Goal: Task Accomplishment & Management: Complete application form

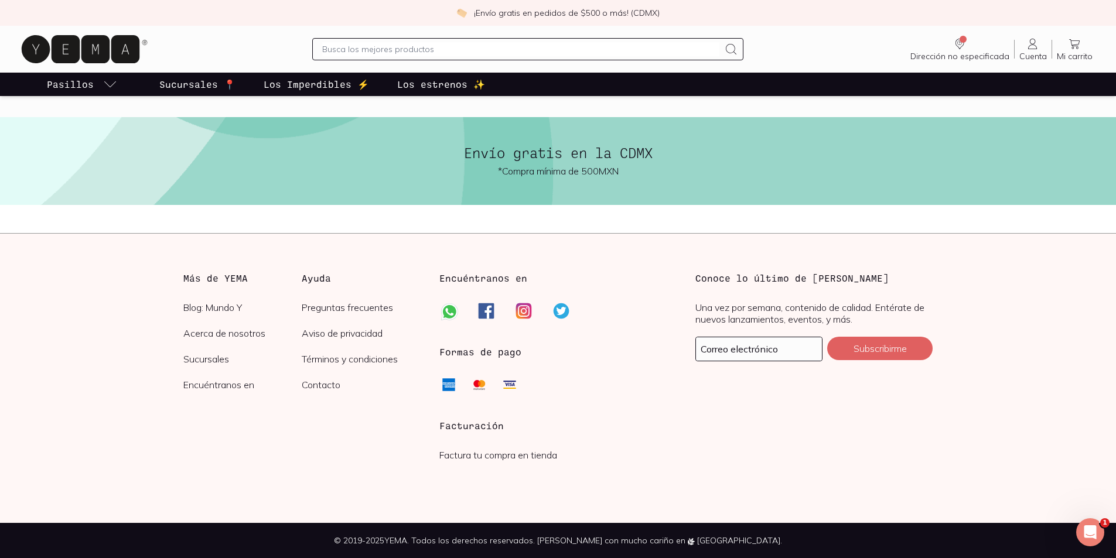
click at [469, 456] on link "Factura tu compra en tienda" at bounding box center [498, 455] width 118 height 12
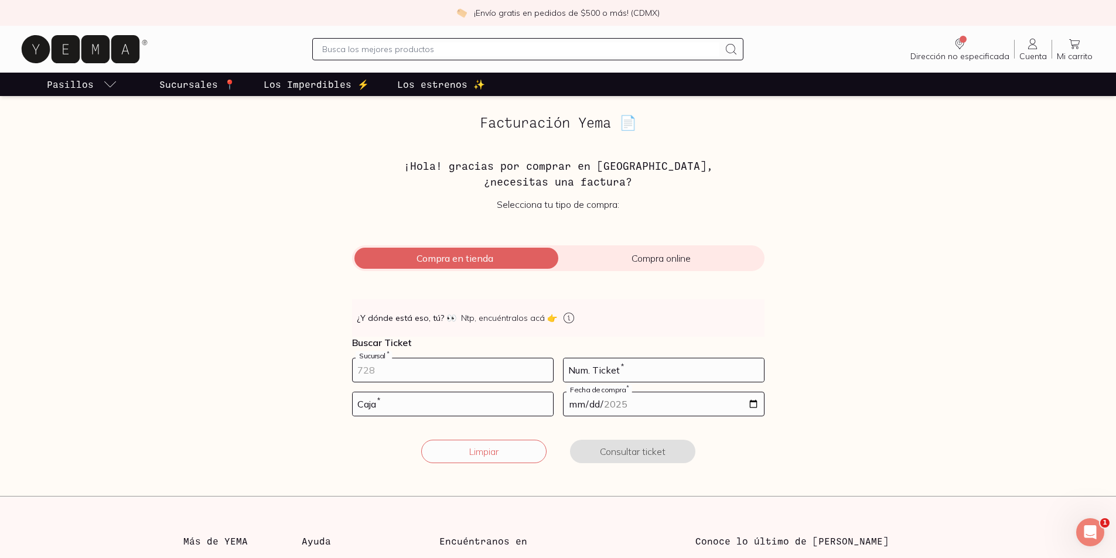
click at [422, 372] on input "number" at bounding box center [453, 369] width 200 height 23
type input "10002"
click at [592, 365] on input "number" at bounding box center [663, 369] width 200 height 23
type input "58"
click at [444, 408] on input "number" at bounding box center [453, 403] width 200 height 23
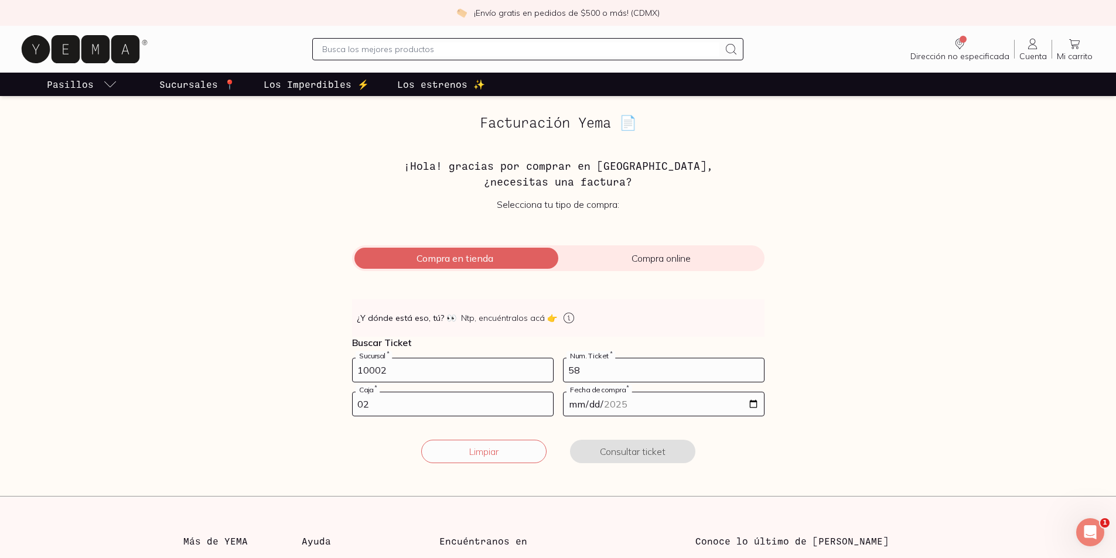
type input "02"
click at [757, 406] on input "date" at bounding box center [663, 403] width 200 height 23
type input "[DATE]"
click at [636, 452] on button "Consultar ticket" at bounding box center [632, 451] width 125 height 23
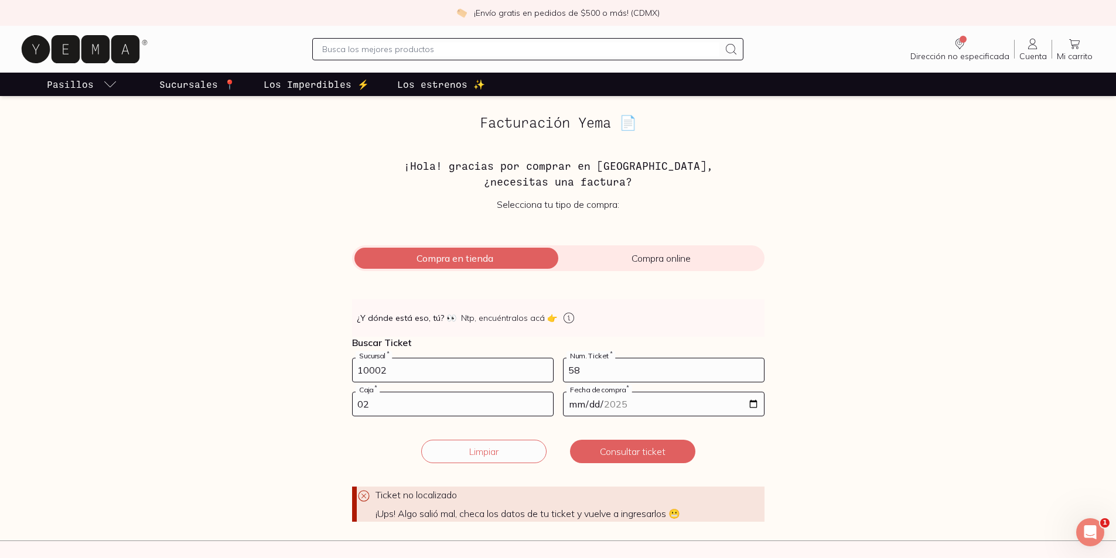
scroll to position [117, 0]
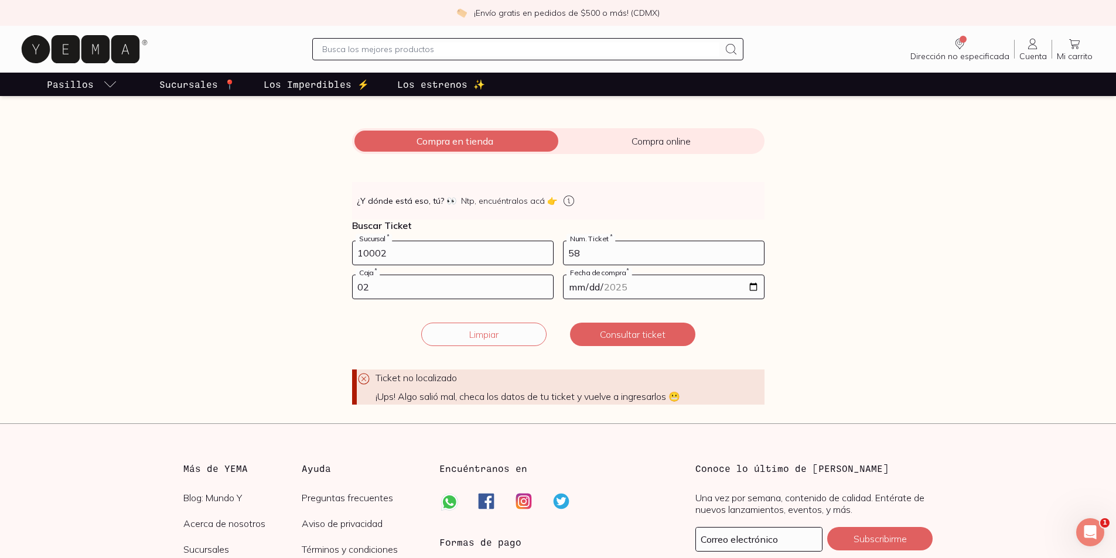
click at [610, 289] on input "[DATE]" at bounding box center [663, 286] width 200 height 23
click at [657, 314] on form "10002 Sucursal * 58 Num. Ticket * 02 Caja * [DATE] Fecha de compra * Ticket no …" at bounding box center [558, 323] width 412 height 164
click at [368, 254] on input "10002" at bounding box center [453, 252] width 200 height 23
click at [373, 253] on input "10002" at bounding box center [453, 252] width 200 height 23
click at [379, 252] on input "10002" at bounding box center [453, 252] width 200 height 23
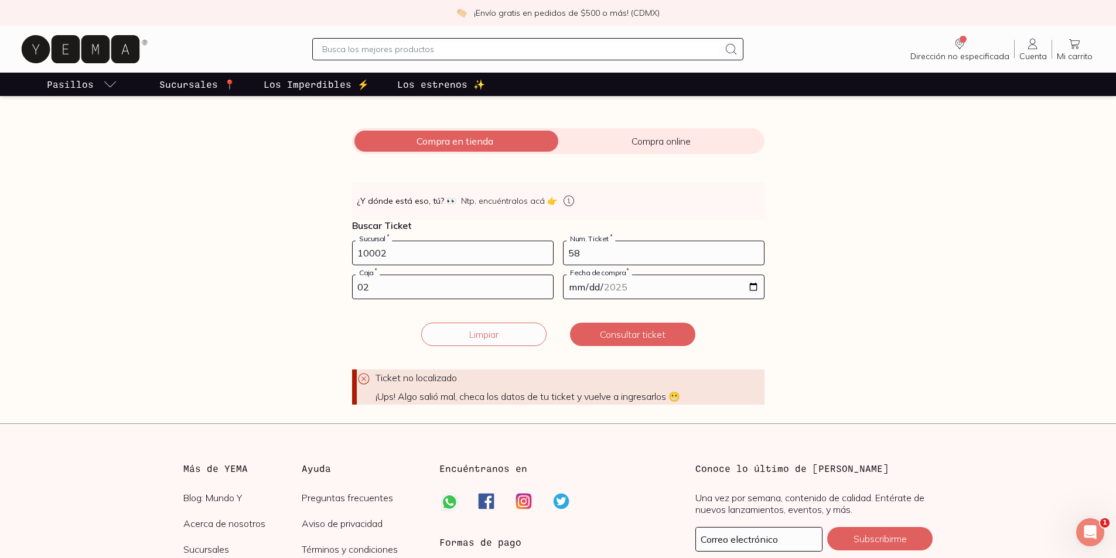
click at [423, 257] on input "10002" at bounding box center [453, 252] width 200 height 23
click at [629, 342] on button "Consultar ticket" at bounding box center [632, 334] width 125 height 23
click at [620, 337] on button "Consultar ticket" at bounding box center [632, 334] width 125 height 23
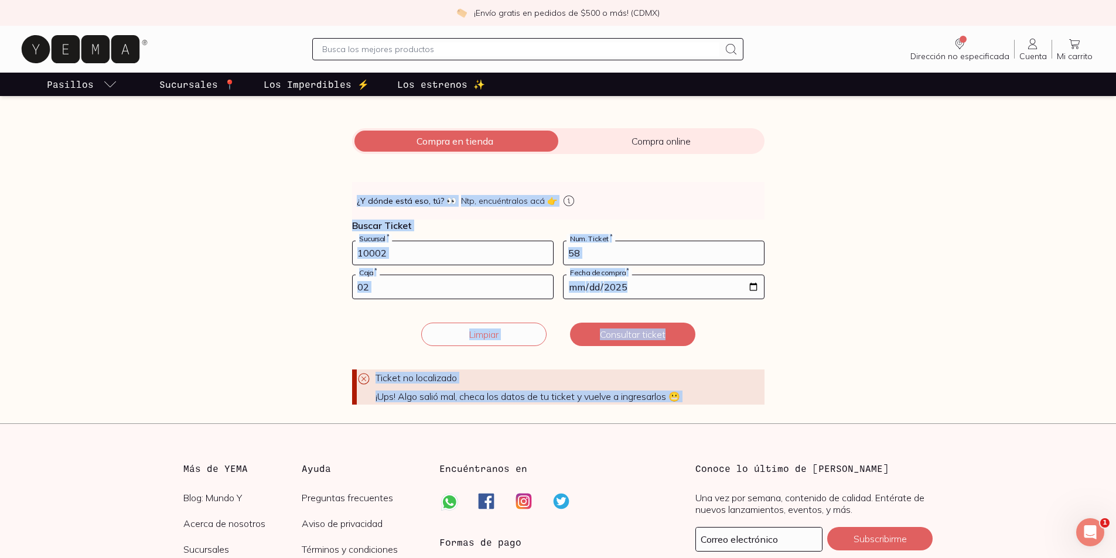
drag, startPoint x: 1112, startPoint y: 131, endPoint x: 1124, endPoint y: 184, distance: 54.6
click at [1115, 184] on html "¡Envío gratis en pedidos de $500 o más! (CDMX) Dirección no especificada Sin CP…" at bounding box center [558, 316] width 1116 height 866
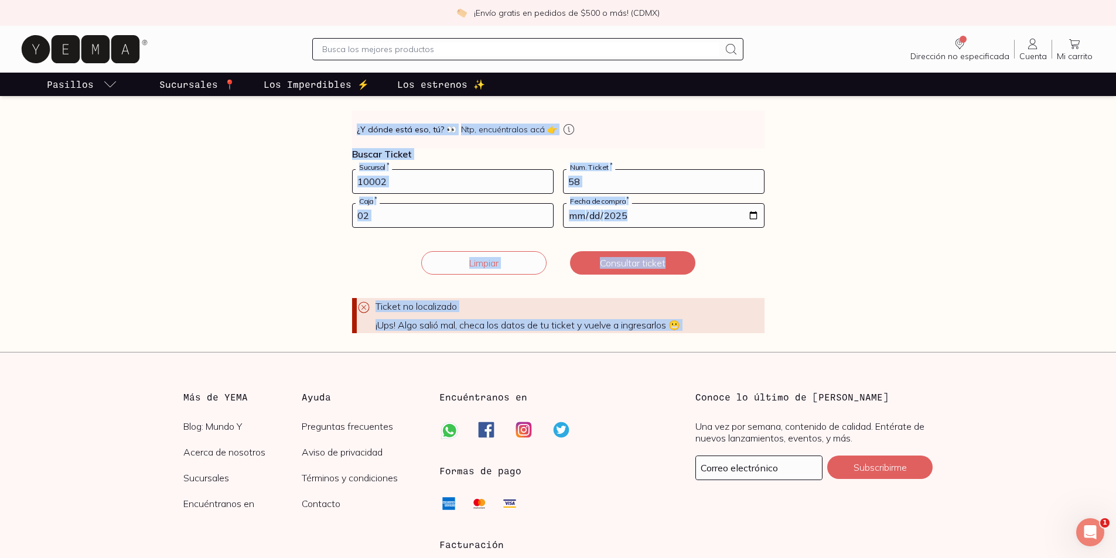
scroll to position [307, 0]
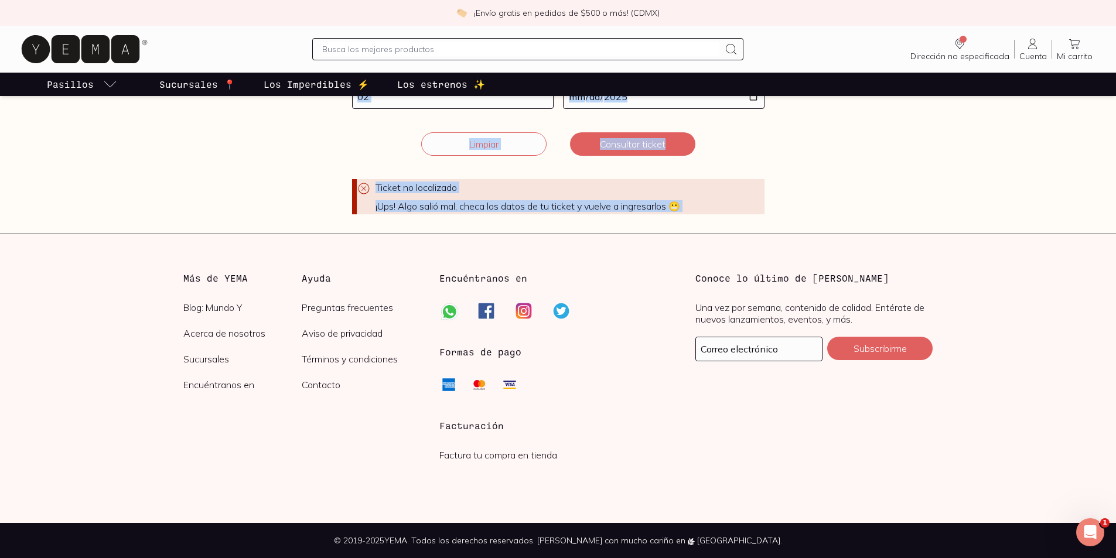
click at [339, 388] on link "Contacto" at bounding box center [361, 385] width 119 height 12
